Goal: Information Seeking & Learning: Learn about a topic

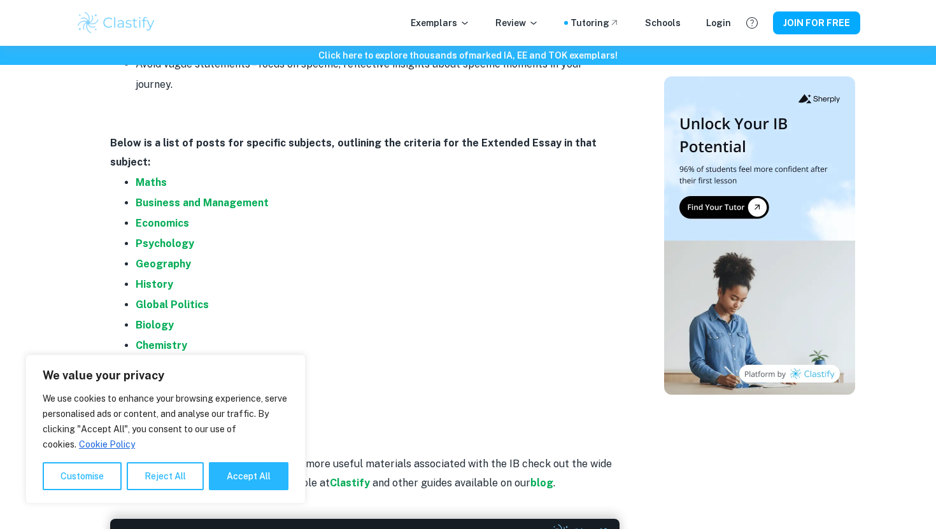
scroll to position [2556, 0]
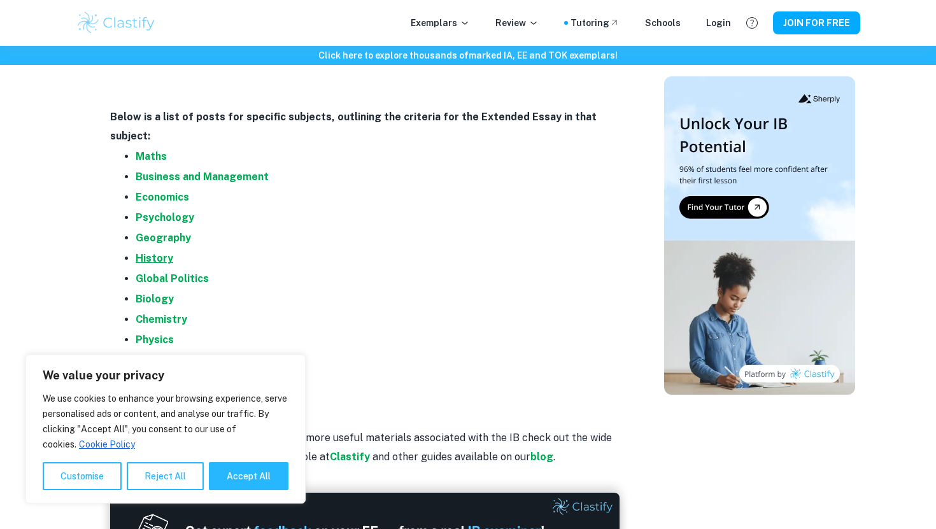
click at [154, 252] on strong "History" at bounding box center [155, 258] width 38 height 12
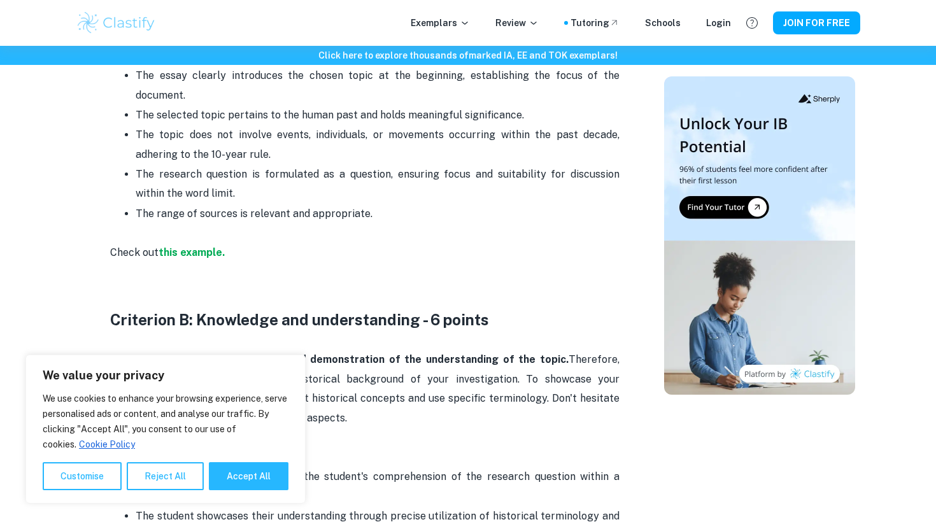
scroll to position [776, 0]
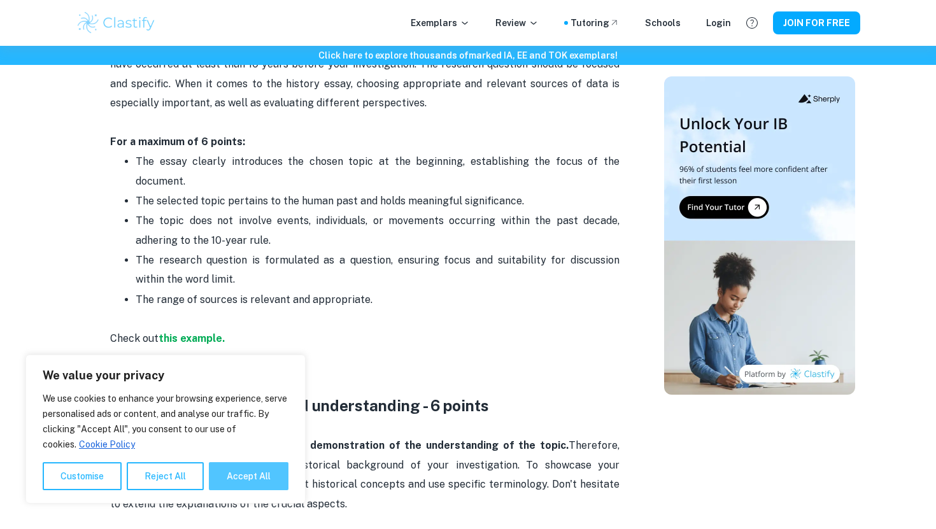
click at [255, 487] on button "Accept All" at bounding box center [249, 476] width 80 height 28
checkbox input "true"
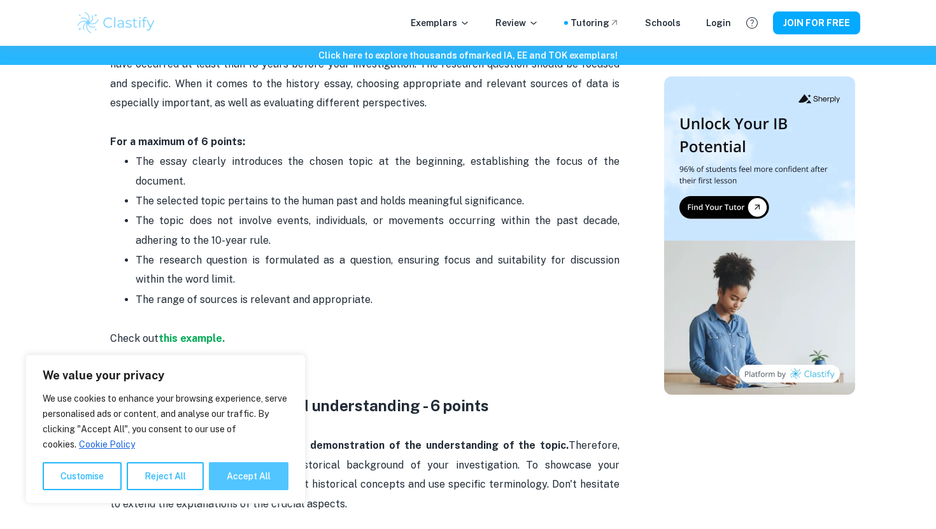
checkbox input "true"
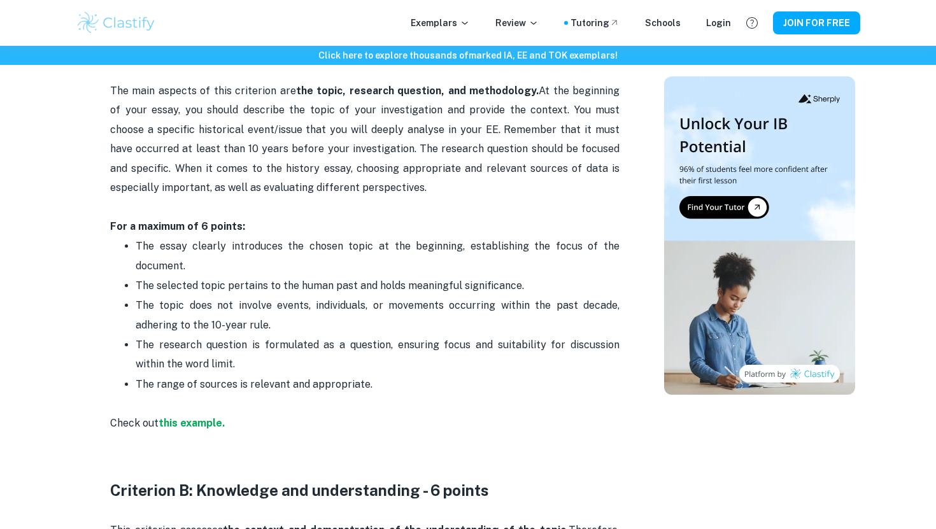
scroll to position [729, 0]
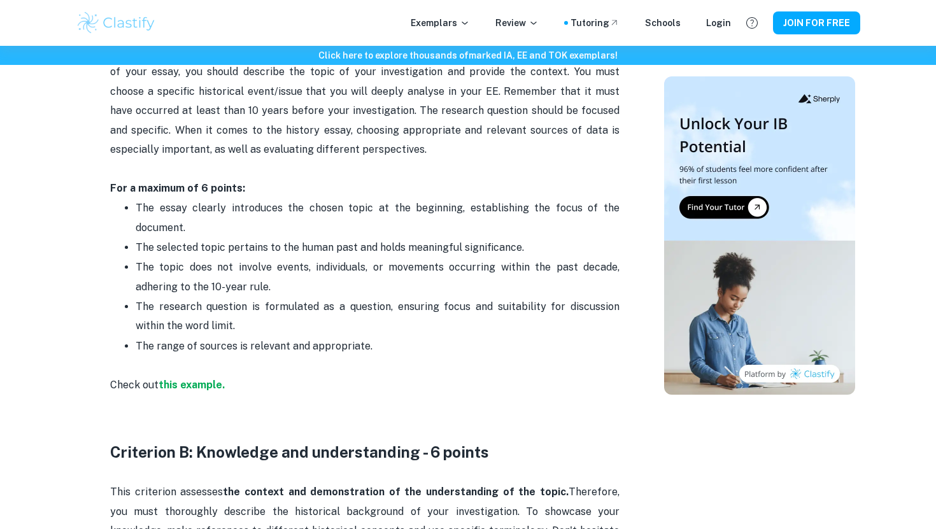
drag, startPoint x: 367, startPoint y: 342, endPoint x: 104, endPoint y: 185, distance: 305.7
copy div "For a maximum of 6 points: The essay clearly introduces the chosen topic at the…"
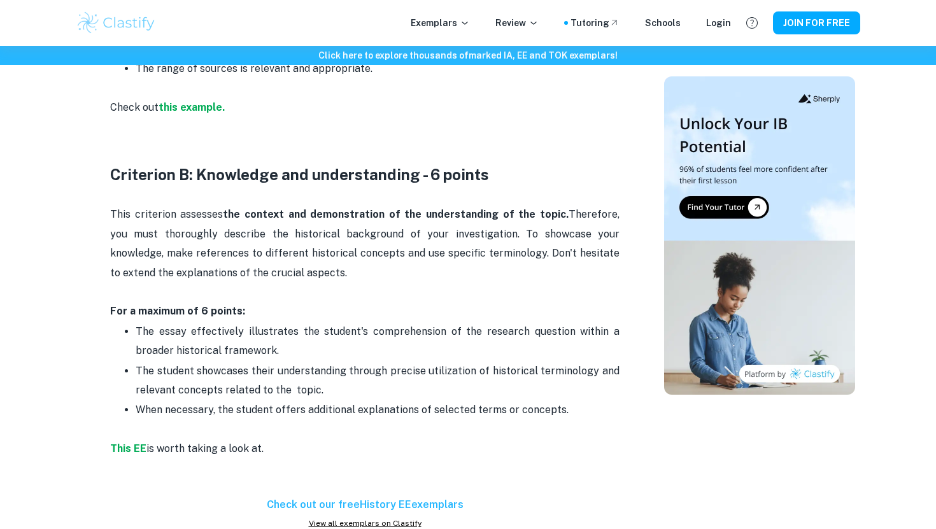
click at [277, 313] on p "This criterion assesses the context and demonstration of the understanding of t…" at bounding box center [365, 263] width 510 height 116
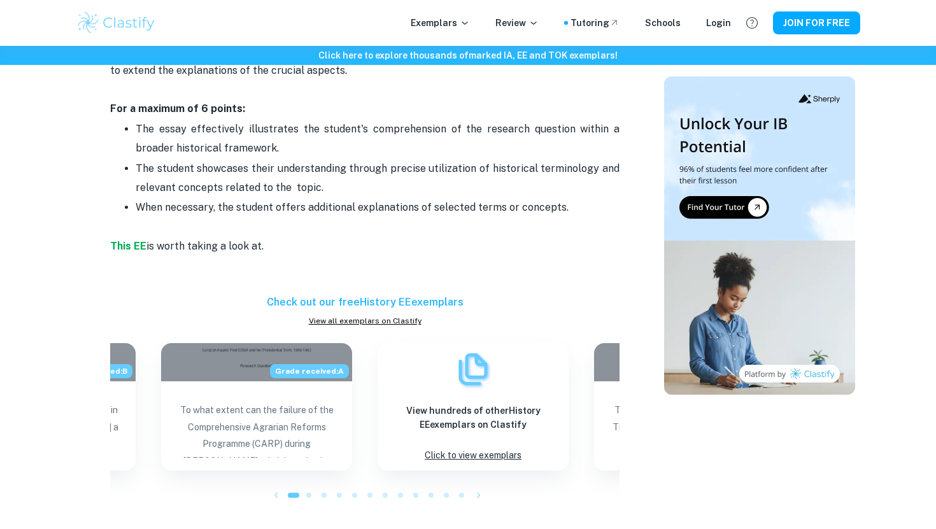
scroll to position [1152, 0]
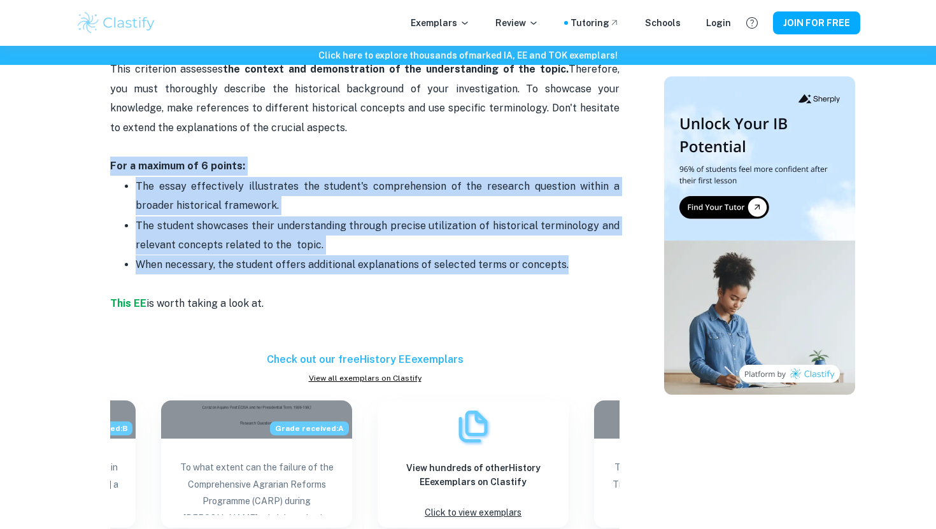
drag, startPoint x: 94, startPoint y: 170, endPoint x: 569, endPoint y: 266, distance: 484.1
click at [569, 266] on div "History EE Criteria and Checklist By Julia • March 8, 2024 Get feedback on your…" at bounding box center [365, 473] width 568 height 3024
copy div "For a maximum of 6 points: The essay effectively illustrates the student's comp…"
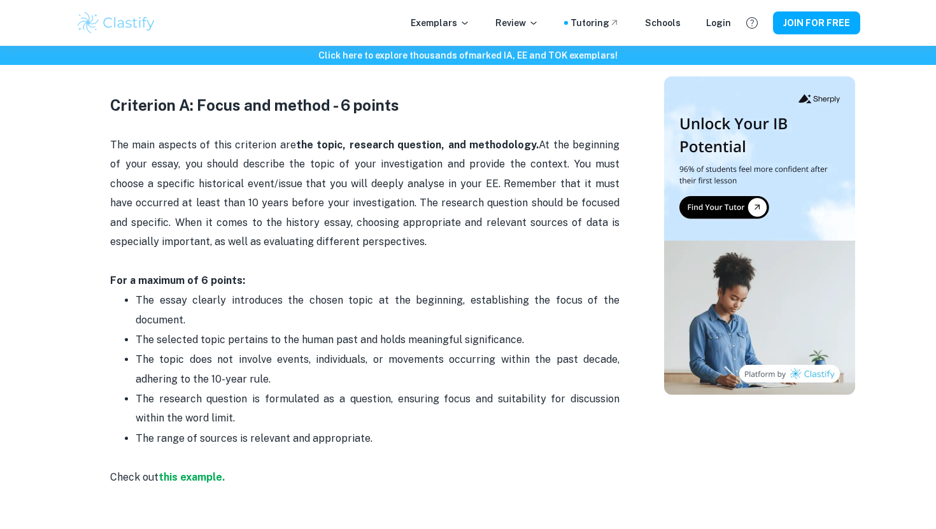
scroll to position [692, 0]
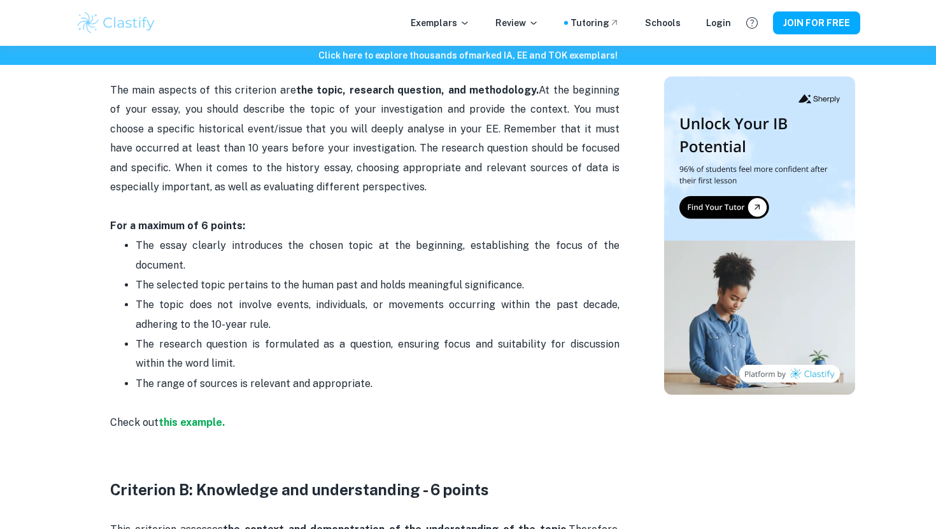
click at [254, 192] on p "The main aspects of this criterion are the topic, research question, and method…" at bounding box center [365, 149] width 510 height 175
drag, startPoint x: 378, startPoint y: 393, endPoint x: 108, endPoint y: 229, distance: 315.3
copy div "For a maximum of 6 points: The essay clearly introduces the chosen topic at the…"
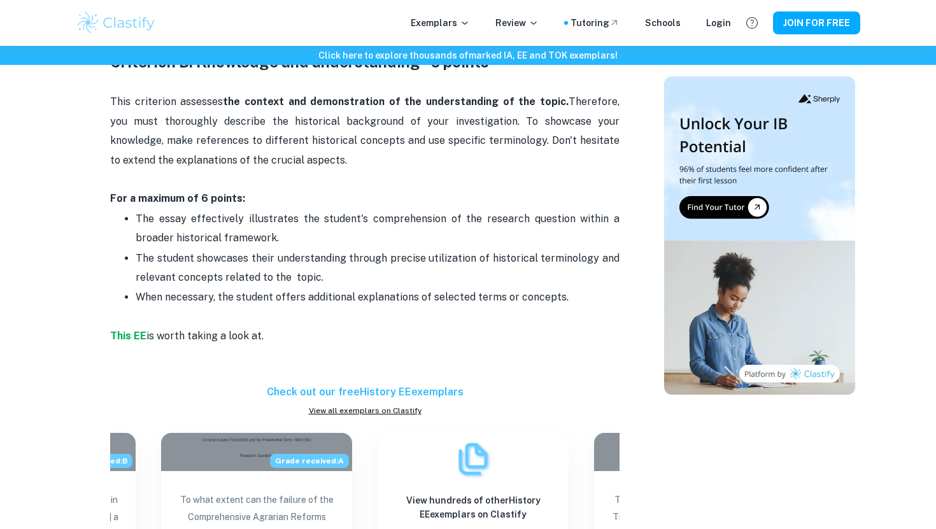
scroll to position [1129, 0]
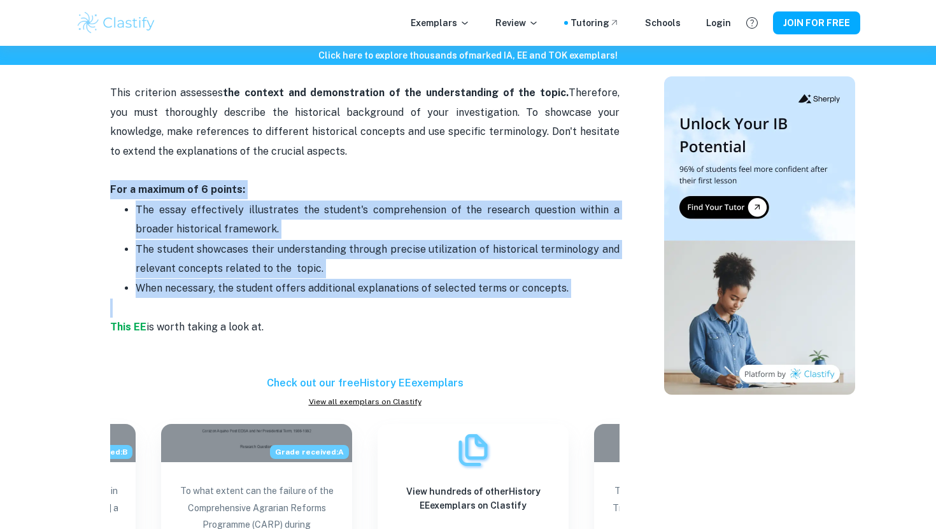
drag, startPoint x: 87, startPoint y: 184, endPoint x: 586, endPoint y: 300, distance: 512.7
click at [586, 300] on div "History EE Criteria and Checklist By Julia • March 8, 2024 Get feedback on your…" at bounding box center [365, 497] width 568 height 3024
copy div "For a maximum of 6 points: The essay effectively illustrates the student's comp…"
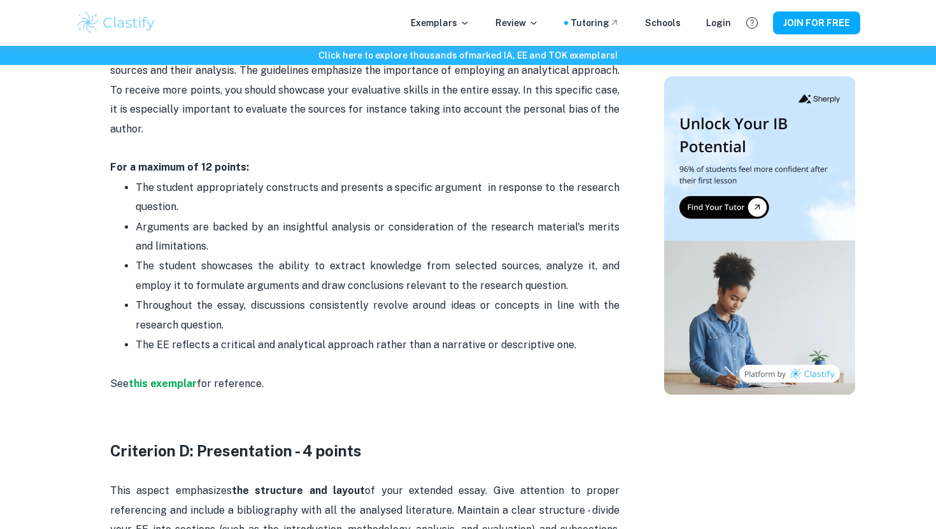
scroll to position [1757, 0]
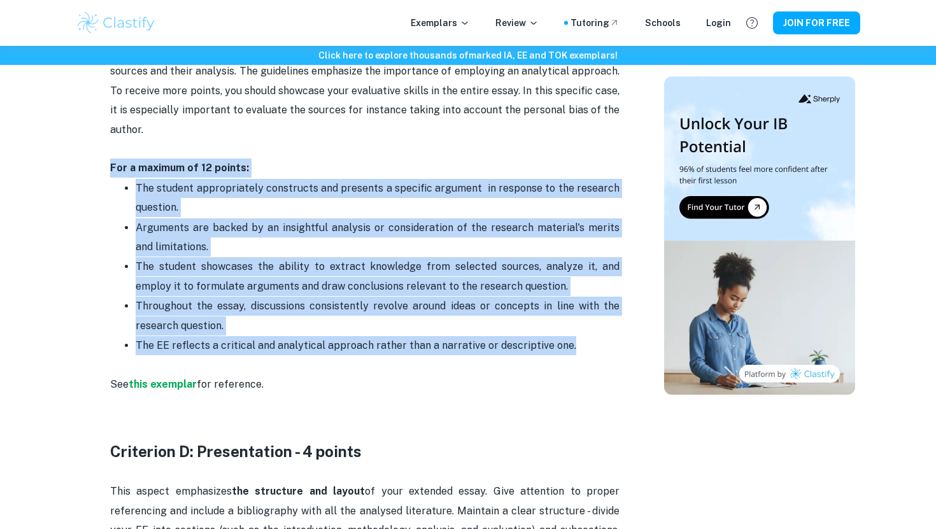
drag, startPoint x: 110, startPoint y: 173, endPoint x: 574, endPoint y: 345, distance: 494.6
click at [574, 345] on div "You still haven't completed your History EE? The most crucial step in the prepa…" at bounding box center [365, 8] width 510 height 2492
copy div "For a maximum of 12 points: The student appropriately constructs and presents a…"
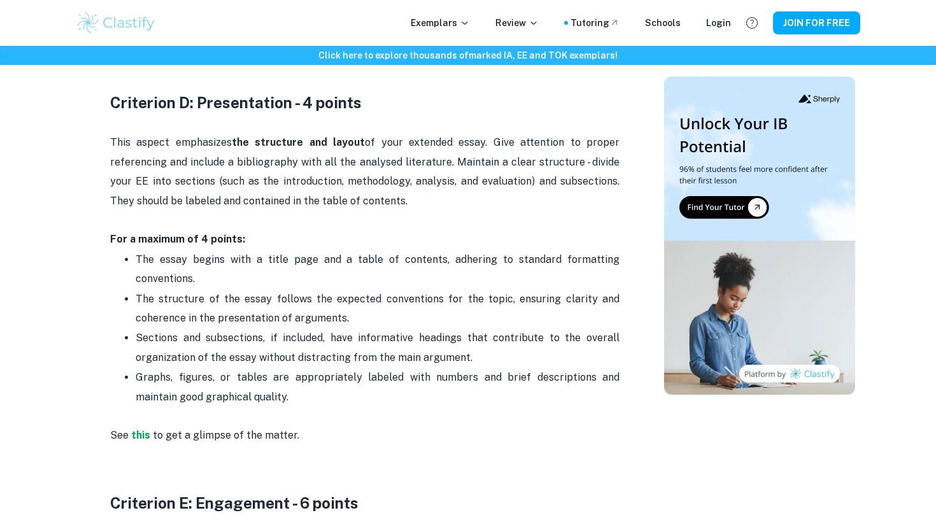
scroll to position [2107, 0]
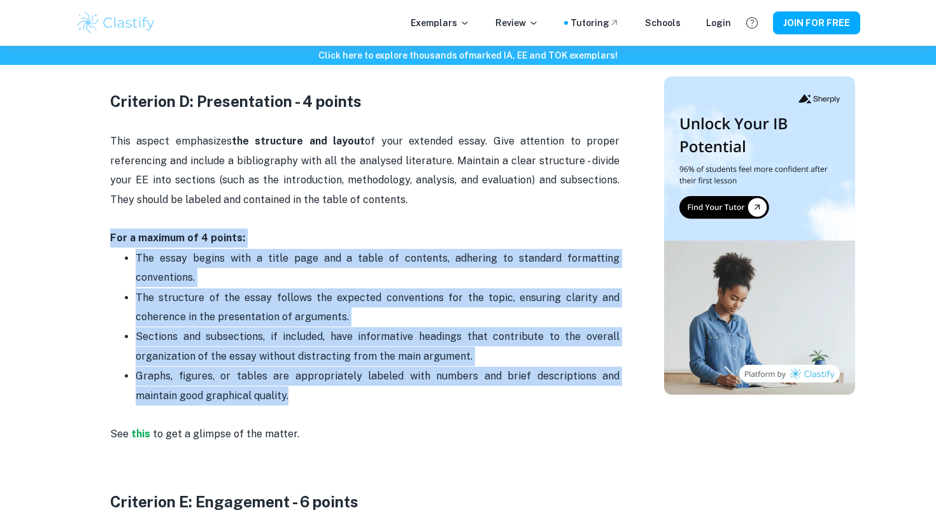
drag, startPoint x: 259, startPoint y: 404, endPoint x: 111, endPoint y: 238, distance: 222.9
copy div "For a maximum of 4 points: The essay begins with a title page and a table of co…"
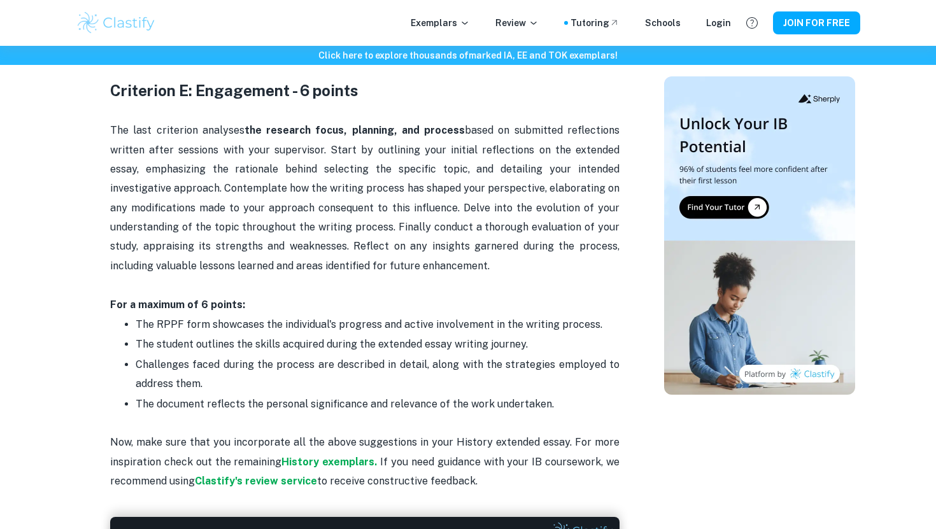
scroll to position [2521, 0]
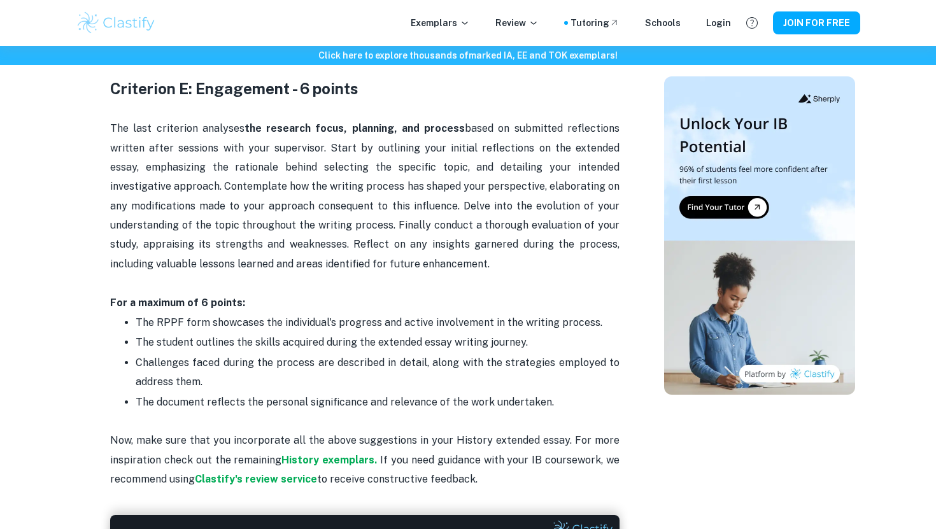
click at [320, 147] on p "The last criterion analyses the research focus, planning, and process based on …" at bounding box center [365, 216] width 510 height 194
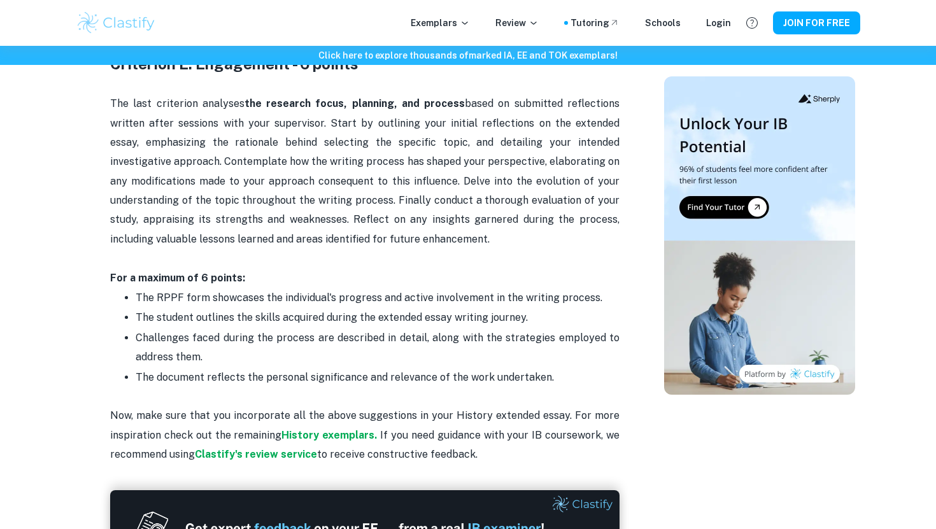
scroll to position [2605, 0]
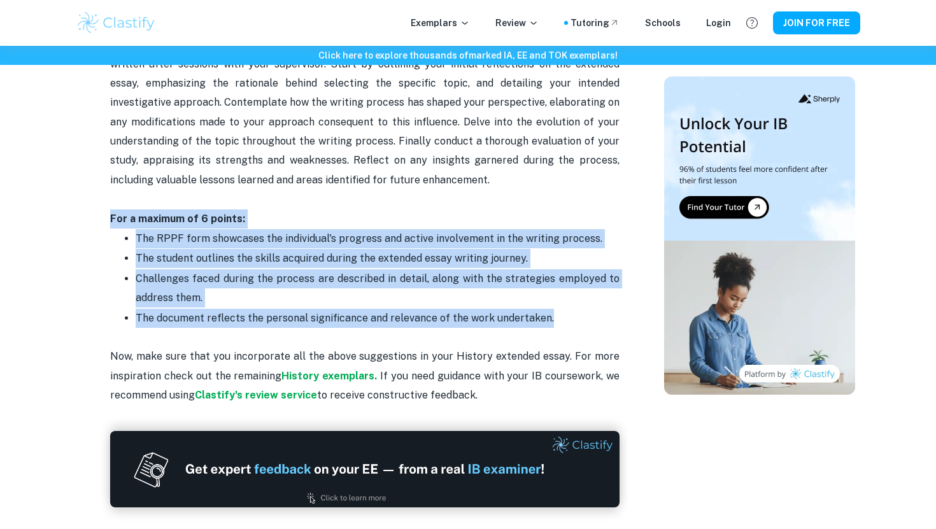
drag, startPoint x: 562, startPoint y: 319, endPoint x: 93, endPoint y: 224, distance: 478.5
copy div "For a maximum of 6 points: The RPPF form showcases the individual's progress an…"
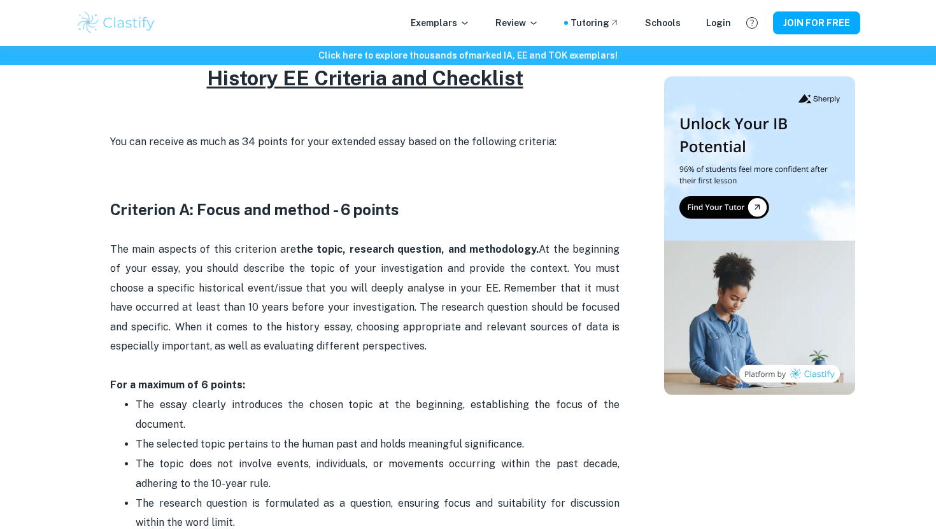
scroll to position [551, 0]
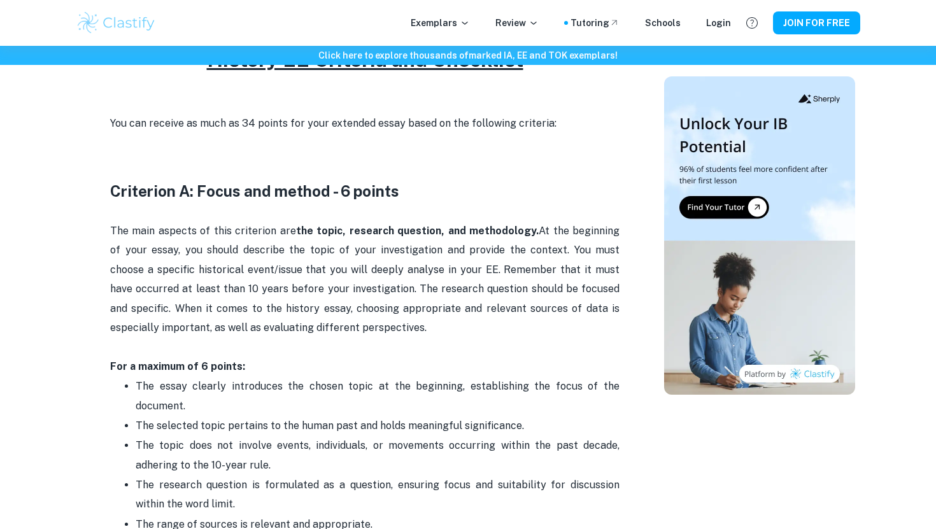
drag, startPoint x: 322, startPoint y: 336, endPoint x: 119, endPoint y: 210, distance: 239.2
click at [119, 210] on p "The main aspects of this criterion are the topic, research question, and method…" at bounding box center [365, 290] width 510 height 175
copy p "The main aspects of this criterion are the topic, research question, and method…"
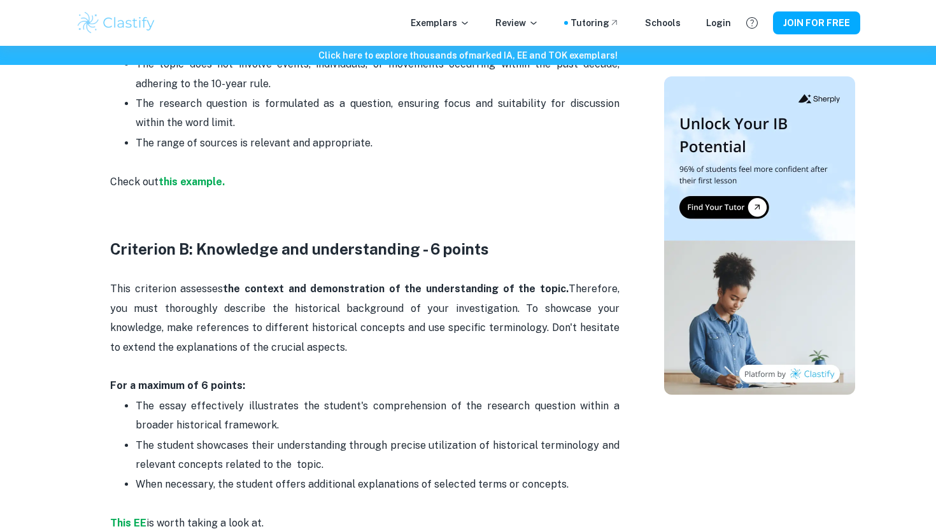
scroll to position [944, 0]
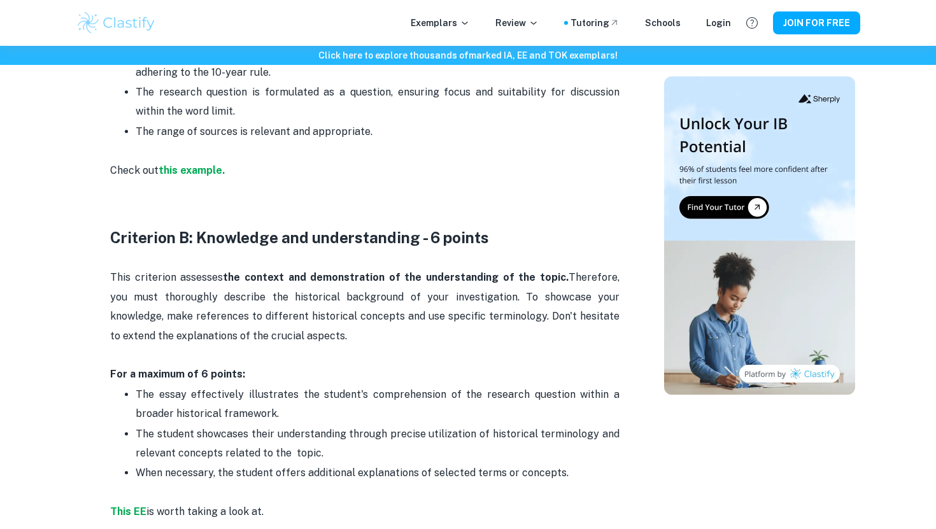
drag, startPoint x: 108, startPoint y: 279, endPoint x: 306, endPoint y: 340, distance: 206.7
copy p "This criterion assesses the context and demonstration of the understanding of t…"
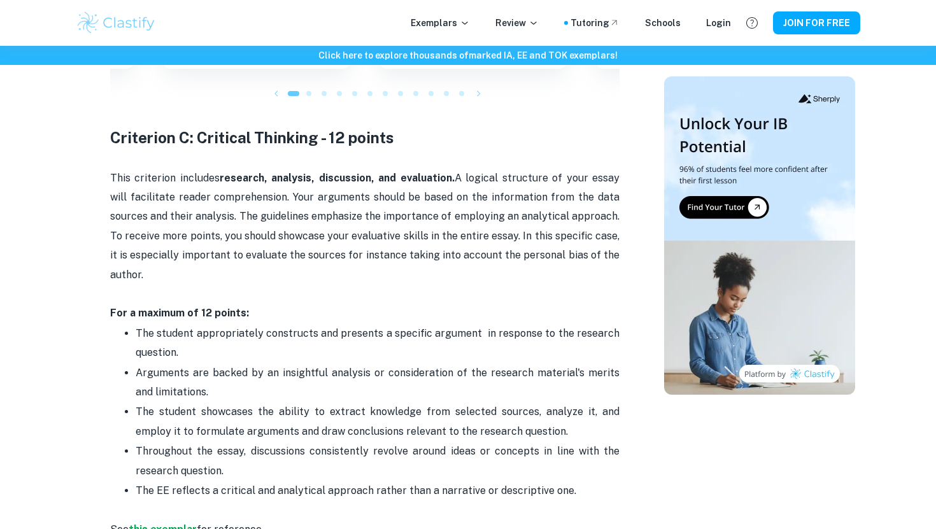
scroll to position [1612, 0]
drag, startPoint x: 151, startPoint y: 268, endPoint x: 110, endPoint y: 188, distance: 90.0
click at [110, 187] on p "This criterion includes research, analysis, discussion, and evaluation. A logic…" at bounding box center [365, 245] width 510 height 155
copy p "This criterion includes research, analysis, discussion, and evaluation. A logic…"
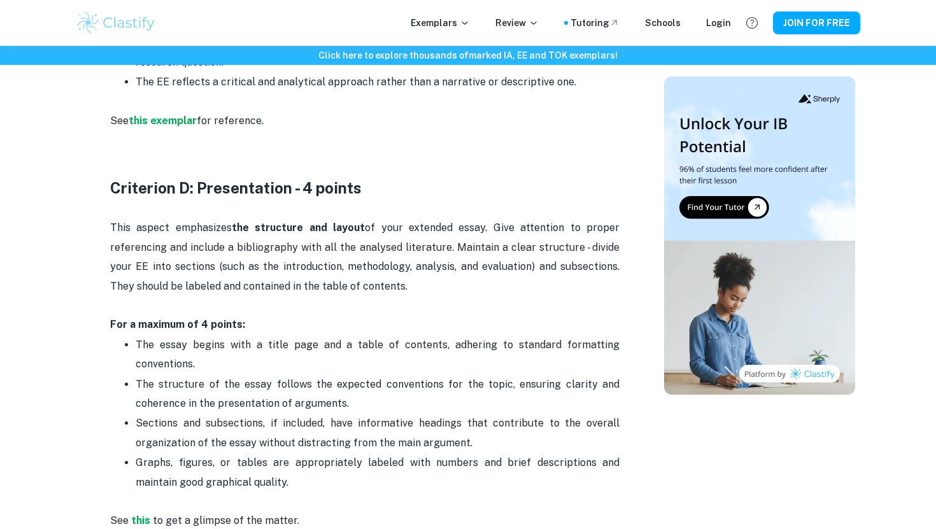
scroll to position [2121, 0]
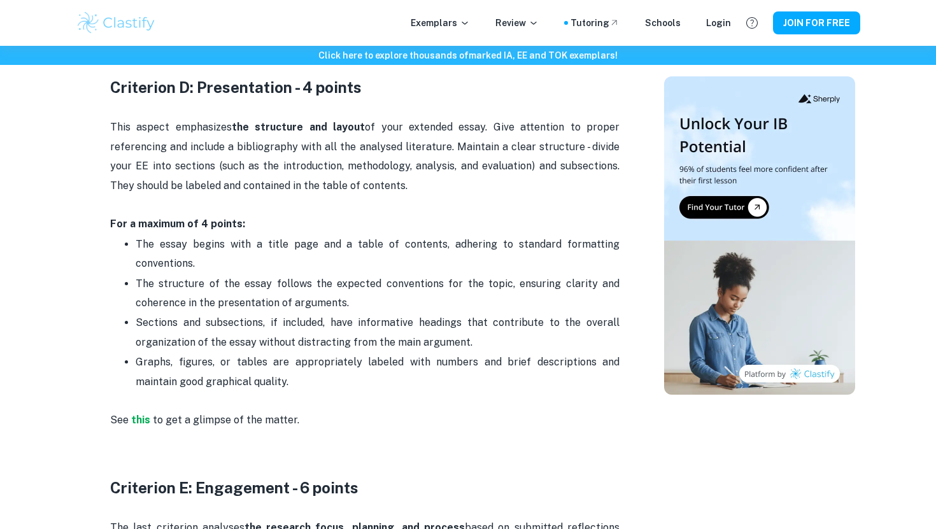
drag, startPoint x: 410, startPoint y: 188, endPoint x: 95, endPoint y: 134, distance: 319.8
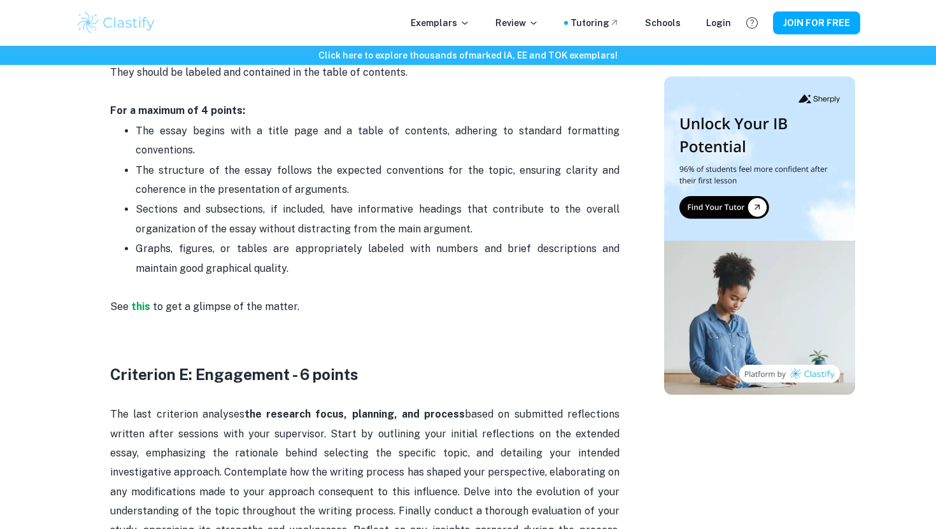
scroll to position [2419, 0]
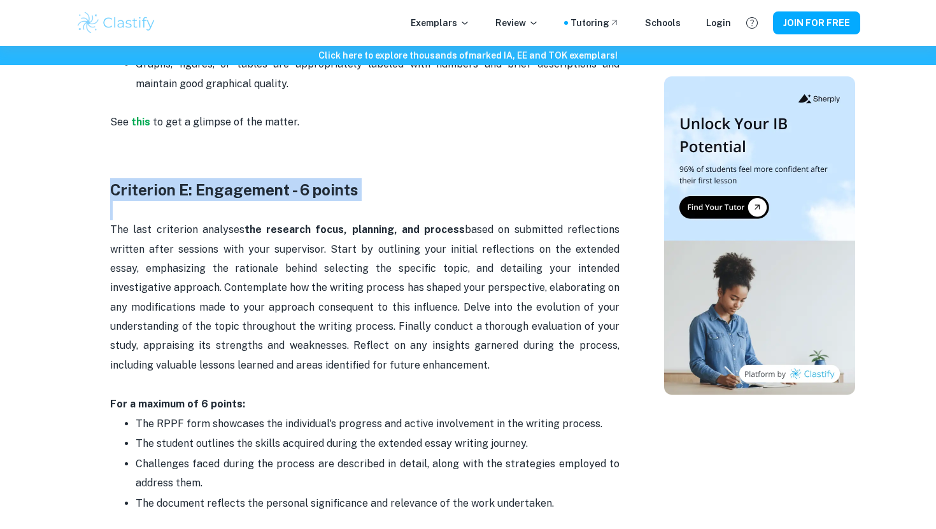
drag, startPoint x: 376, startPoint y: 203, endPoint x: 93, endPoint y: 183, distance: 284.2
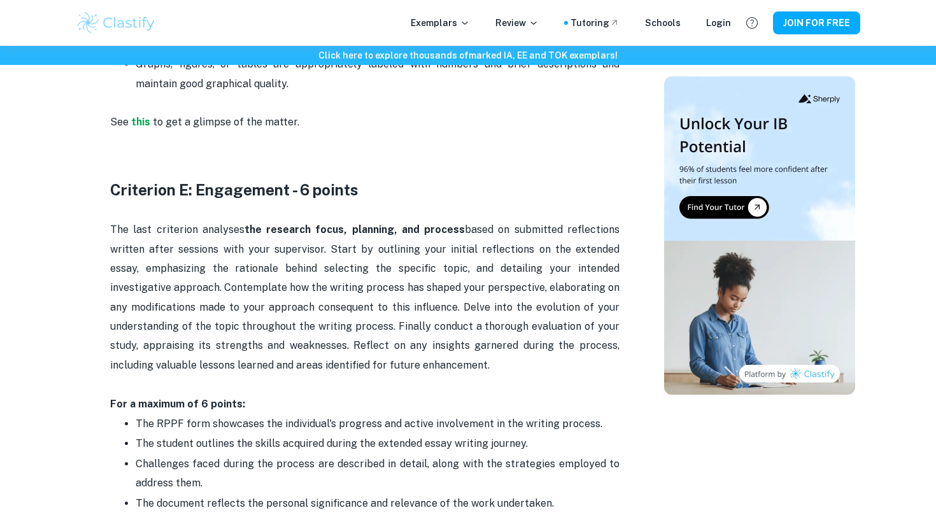
click at [431, 246] on p "The last criterion analyses the research focus, planning, and process based on …" at bounding box center [365, 317] width 510 height 194
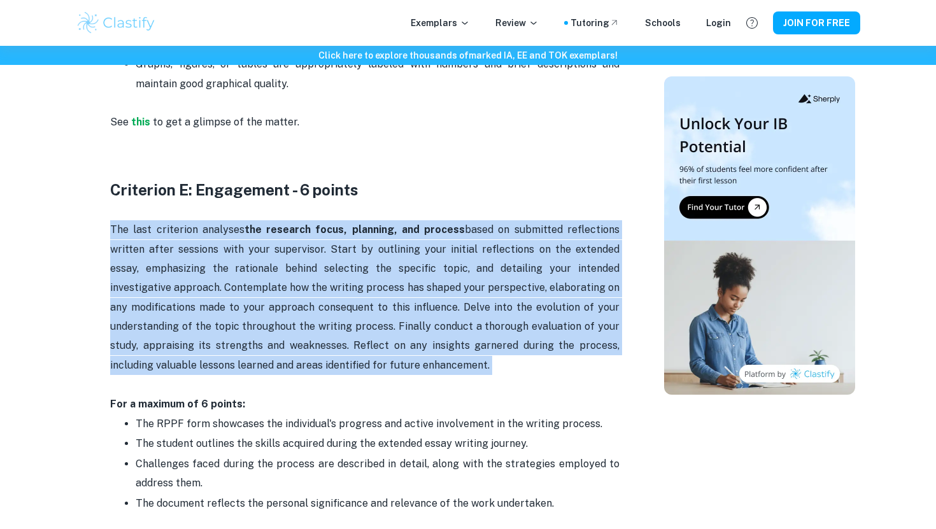
drag, startPoint x: 510, startPoint y: 387, endPoint x: 82, endPoint y: 234, distance: 454.0
